Goal: Transaction & Acquisition: Book appointment/travel/reservation

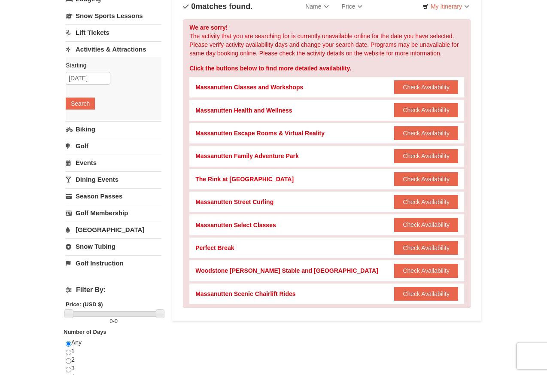
scroll to position [68, 0]
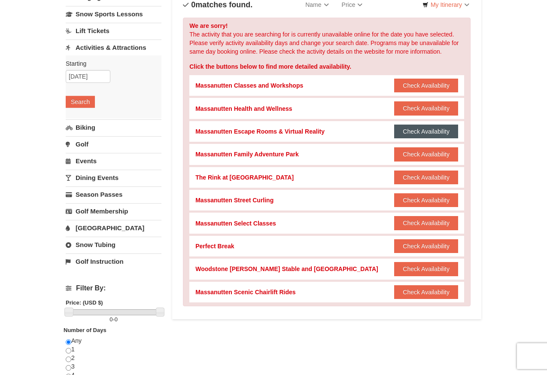
click at [425, 131] on button "Check Availability" at bounding box center [426, 132] width 64 height 14
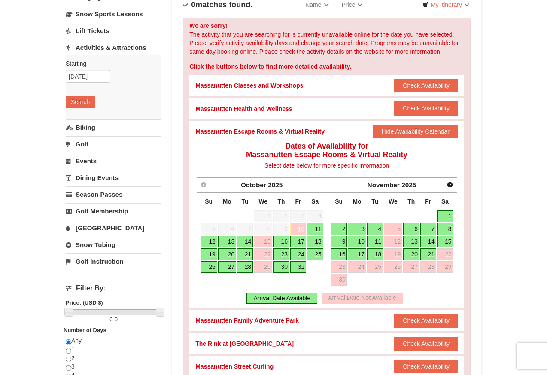
click at [228, 252] on link "20" at bounding box center [227, 254] width 18 height 12
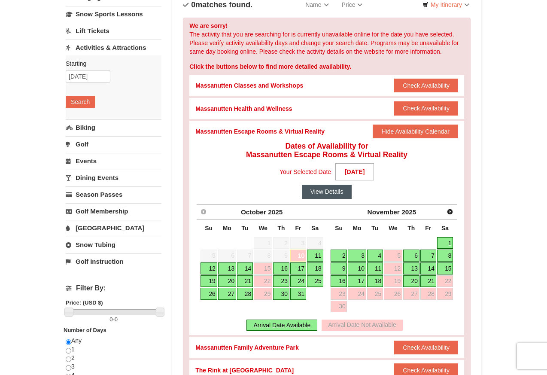
click at [325, 193] on button "View Details" at bounding box center [327, 192] width 50 height 14
click at [244, 278] on link "21" at bounding box center [245, 281] width 16 height 12
click at [244, 281] on link "21" at bounding box center [245, 281] width 16 height 12
click at [333, 190] on button "View Details" at bounding box center [327, 192] width 50 height 14
click at [102, 130] on link "Biking" at bounding box center [114, 127] width 96 height 16
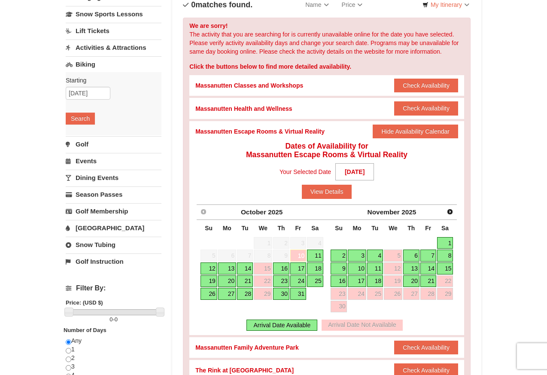
scroll to position [0, 0]
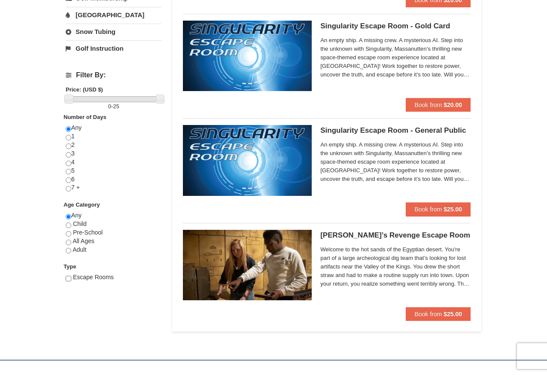
scroll to position [318, 0]
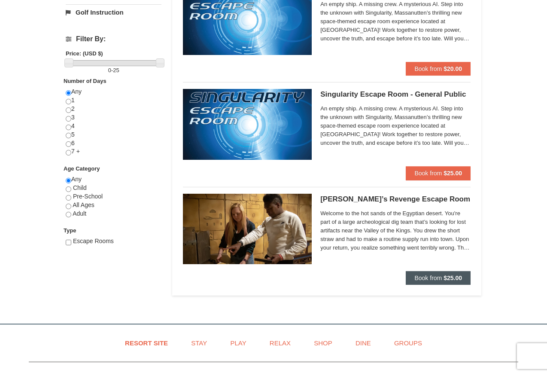
click at [437, 277] on span "Book from" at bounding box center [428, 278] width 27 height 7
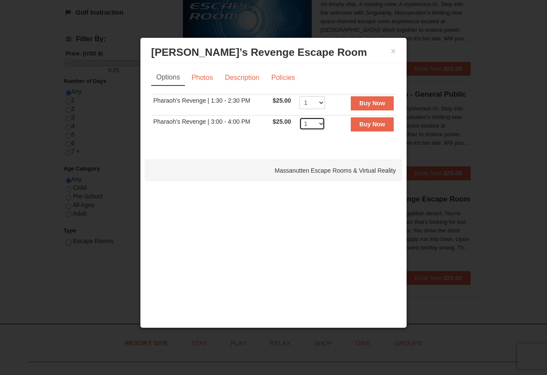
select select "8"
click at [378, 121] on strong "Buy Now" at bounding box center [373, 124] width 26 height 7
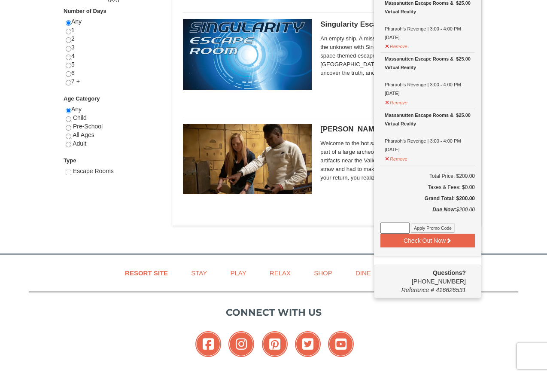
scroll to position [414, 0]
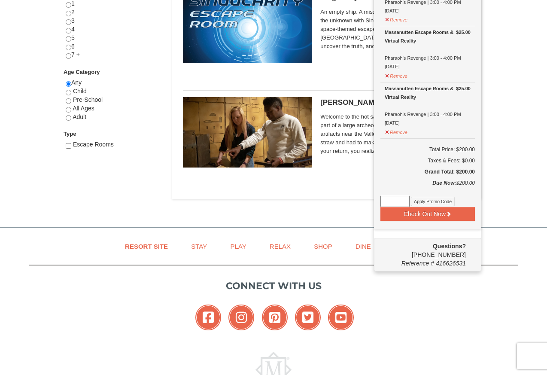
click at [391, 200] on input at bounding box center [395, 201] width 29 height 11
type input "HARVEST25"
click at [440, 201] on button "Apply Promo Code" at bounding box center [433, 201] width 44 height 9
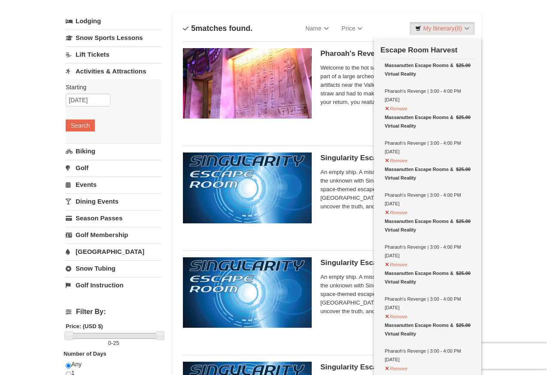
scroll to position [0, 0]
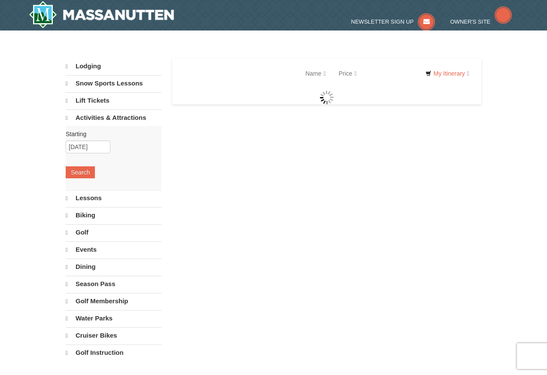
select select "10"
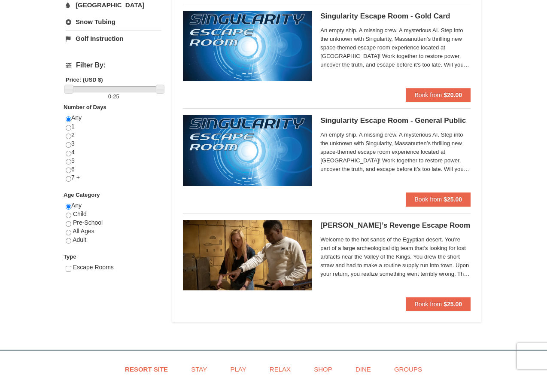
scroll to position [300, 0]
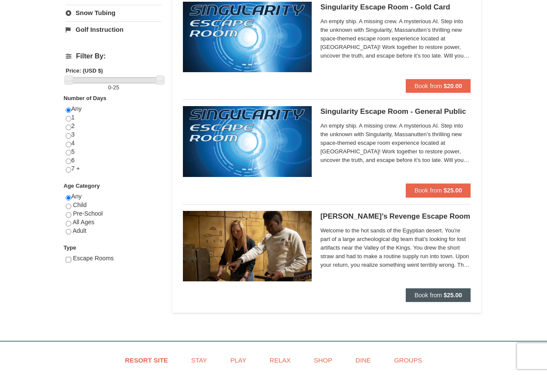
click at [434, 296] on span "Book from" at bounding box center [428, 295] width 27 height 7
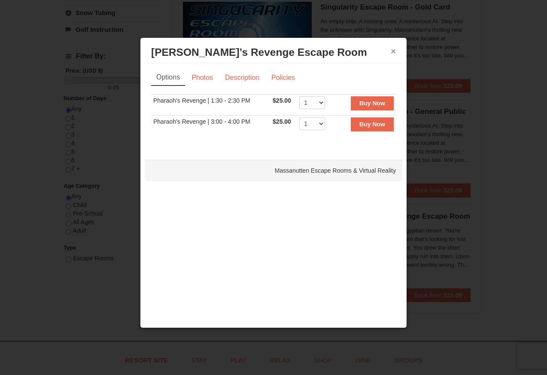
click at [394, 52] on button "×" at bounding box center [393, 51] width 5 height 9
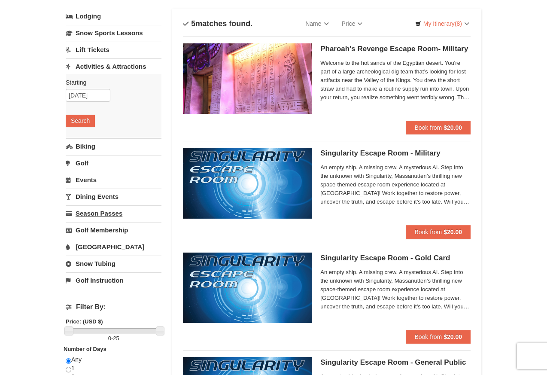
scroll to position [31, 0]
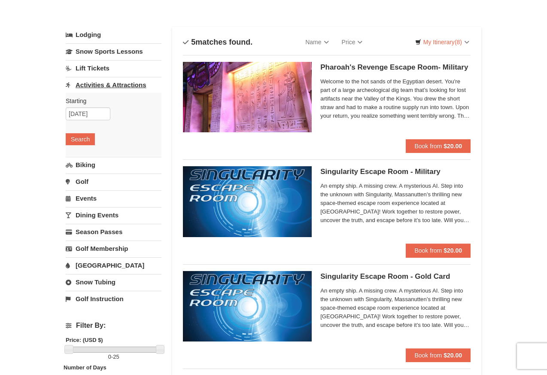
click at [117, 84] on link "Activities & Attractions" at bounding box center [114, 85] width 96 height 16
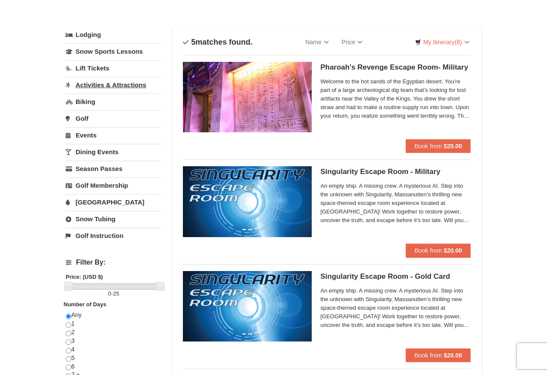
click at [117, 85] on link "Activities & Attractions" at bounding box center [114, 85] width 96 height 16
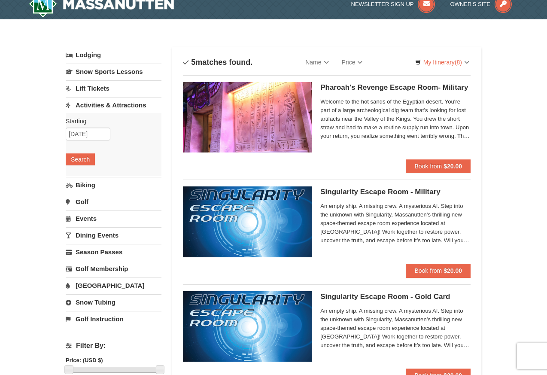
scroll to position [0, 0]
